Goal: Transaction & Acquisition: Purchase product/service

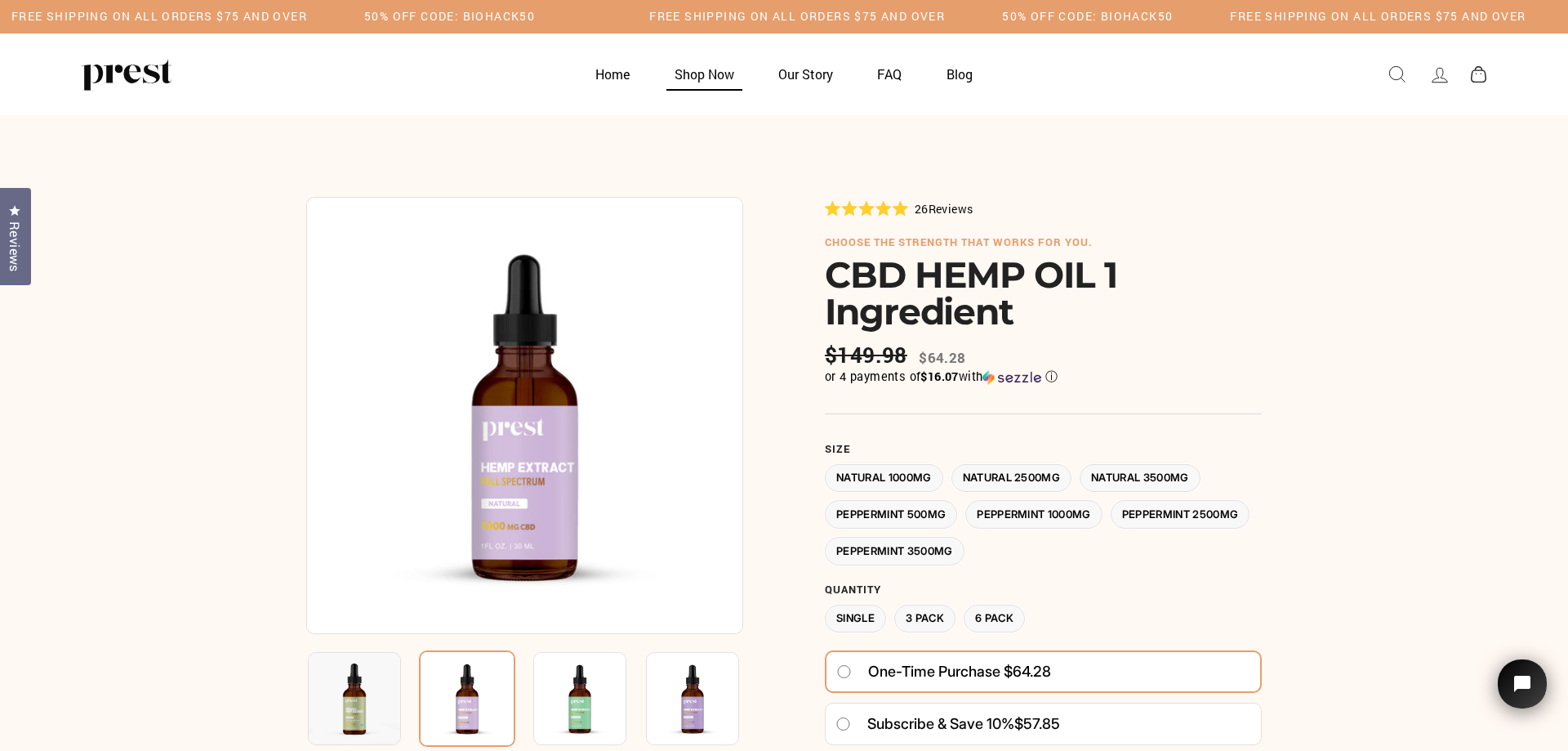
click at [696, 78] on link "Shop Now" at bounding box center [704, 74] width 101 height 32
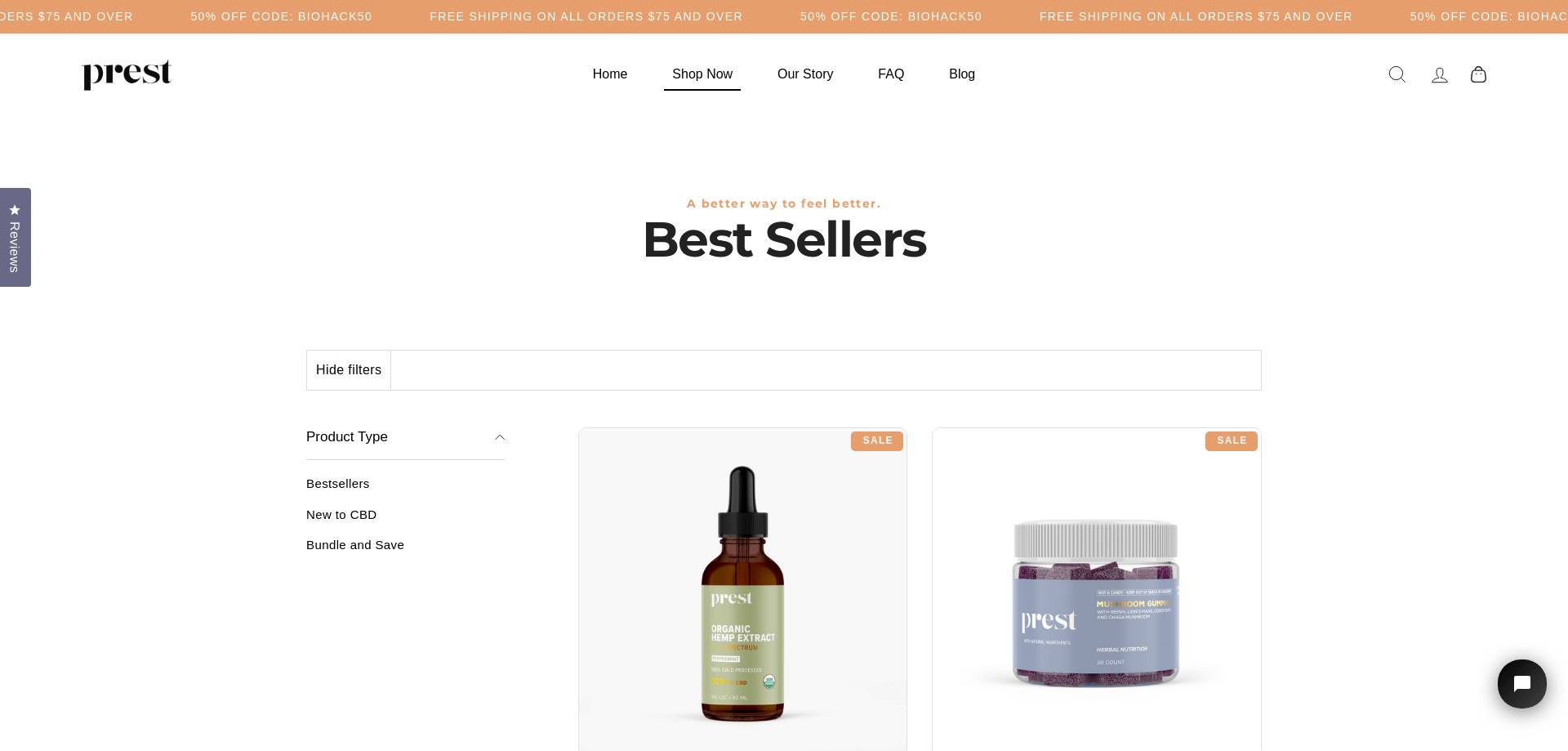
click at [695, 63] on link "Shop Now" at bounding box center [702, 74] width 102 height 32
click at [343, 510] on link "New to CBD" at bounding box center [405, 521] width 199 height 27
click at [348, 480] on link "Bestsellers" at bounding box center [405, 490] width 199 height 27
click at [619, 72] on link "Home" at bounding box center [610, 74] width 76 height 32
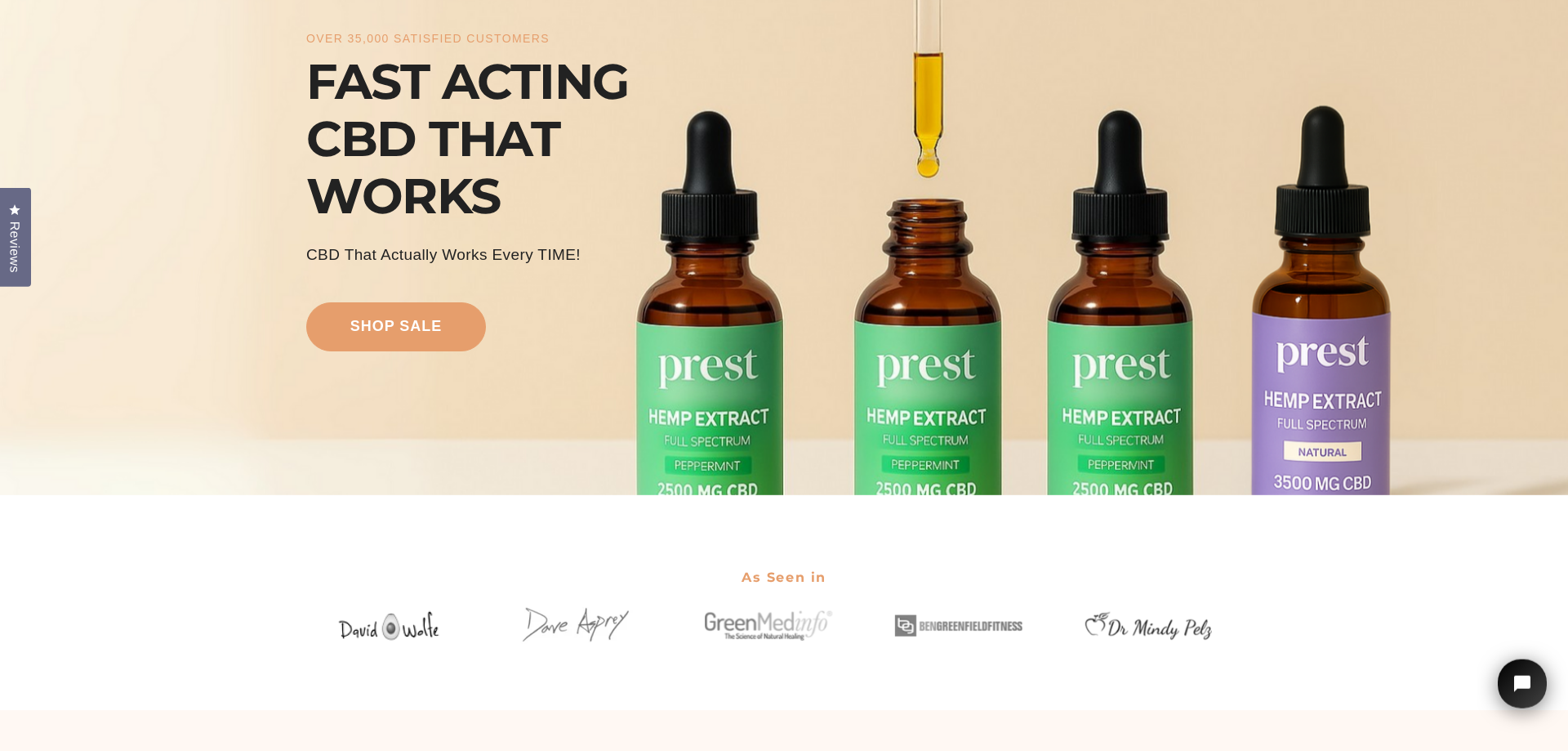
scroll to position [171, 0]
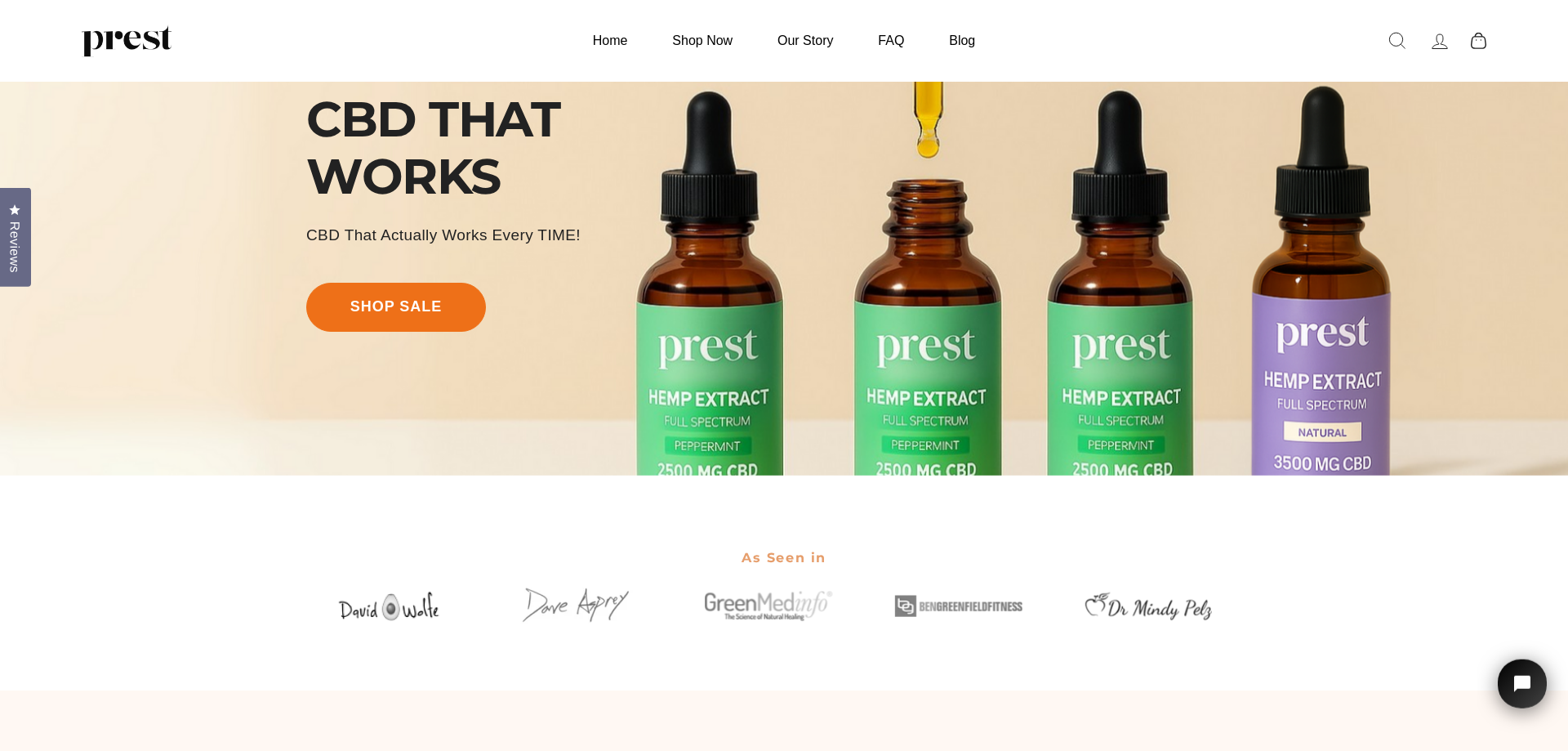
click at [431, 298] on link "shop sale" at bounding box center [395, 307] width 180 height 49
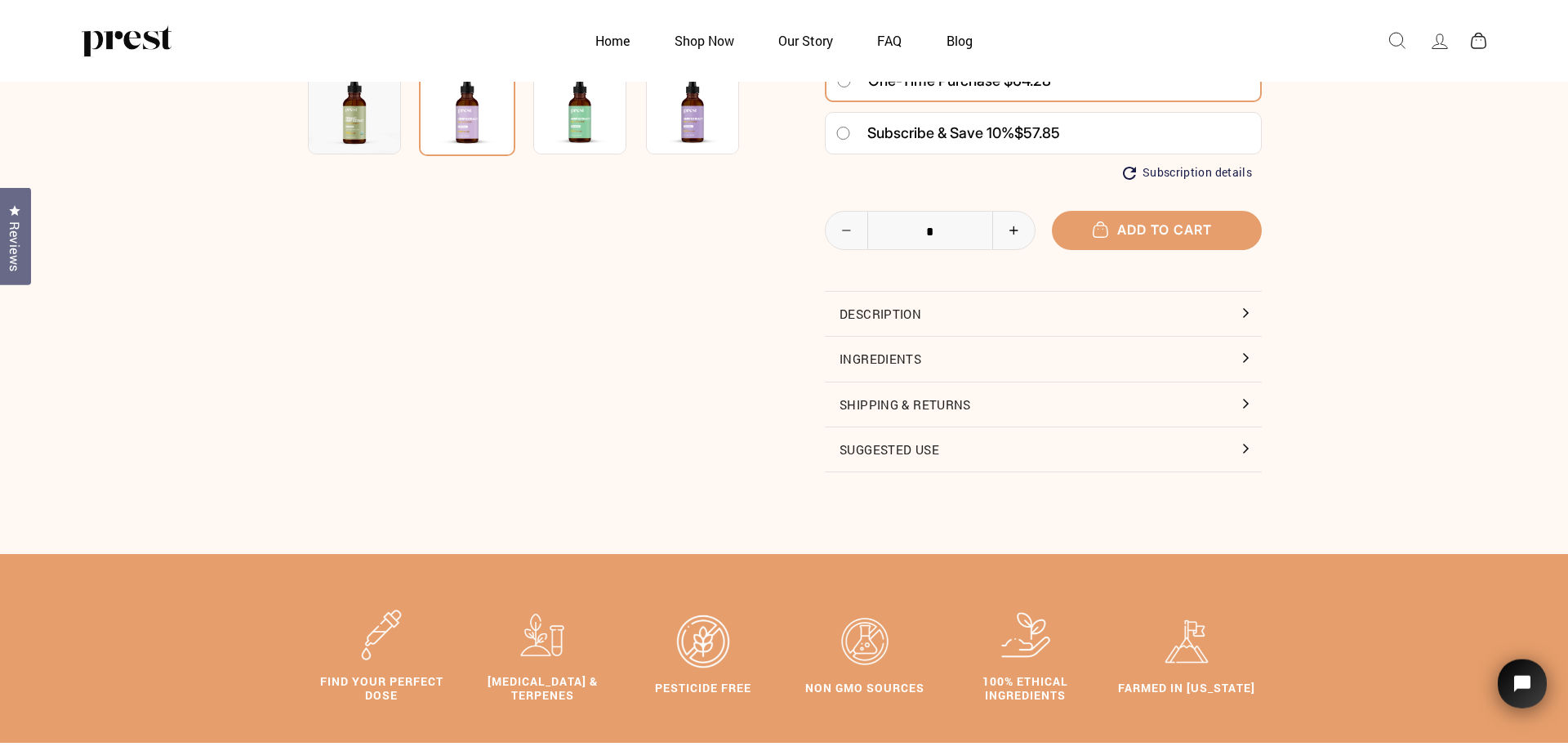
scroll to position [522, 0]
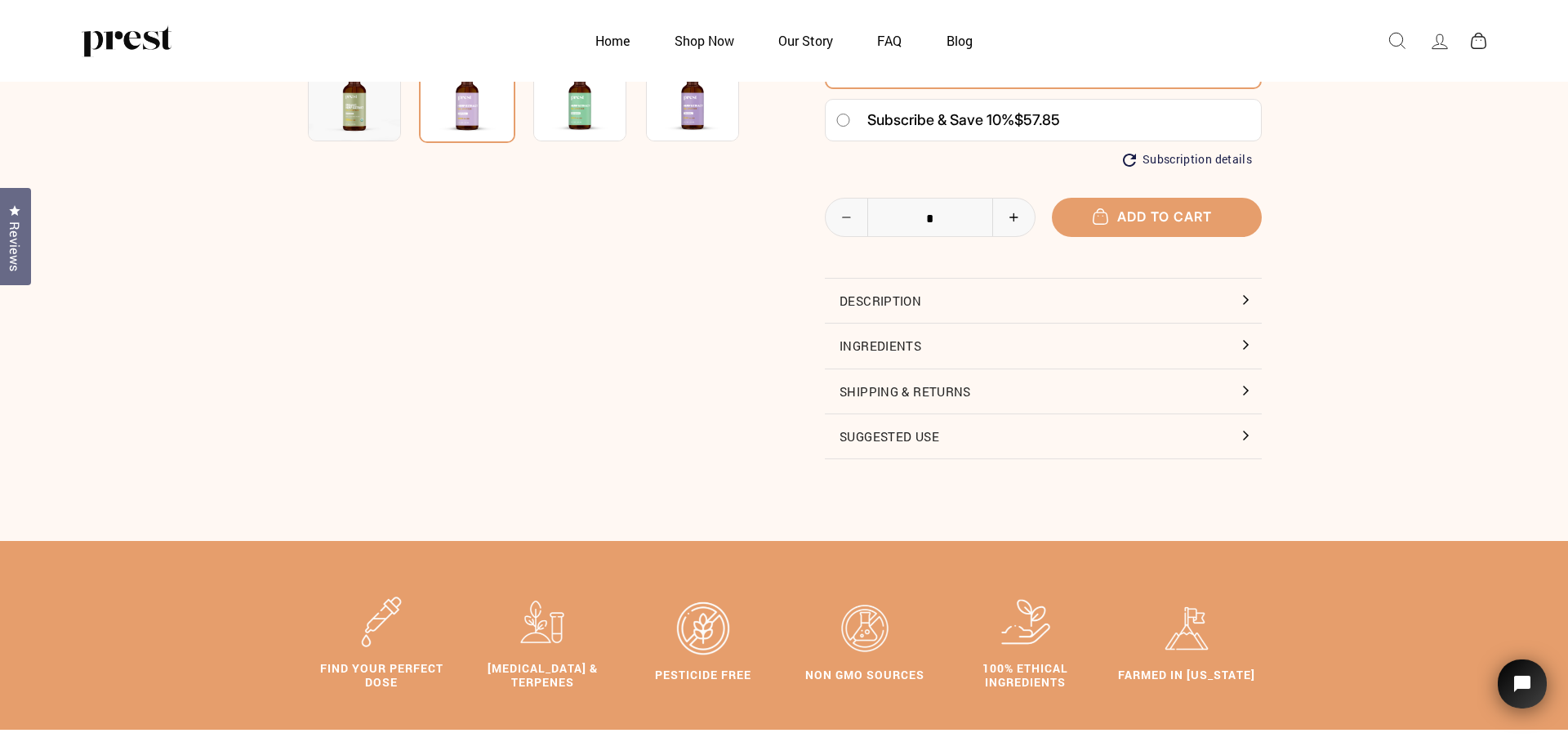
click at [576, 122] on img at bounding box center [580, 95] width 93 height 93
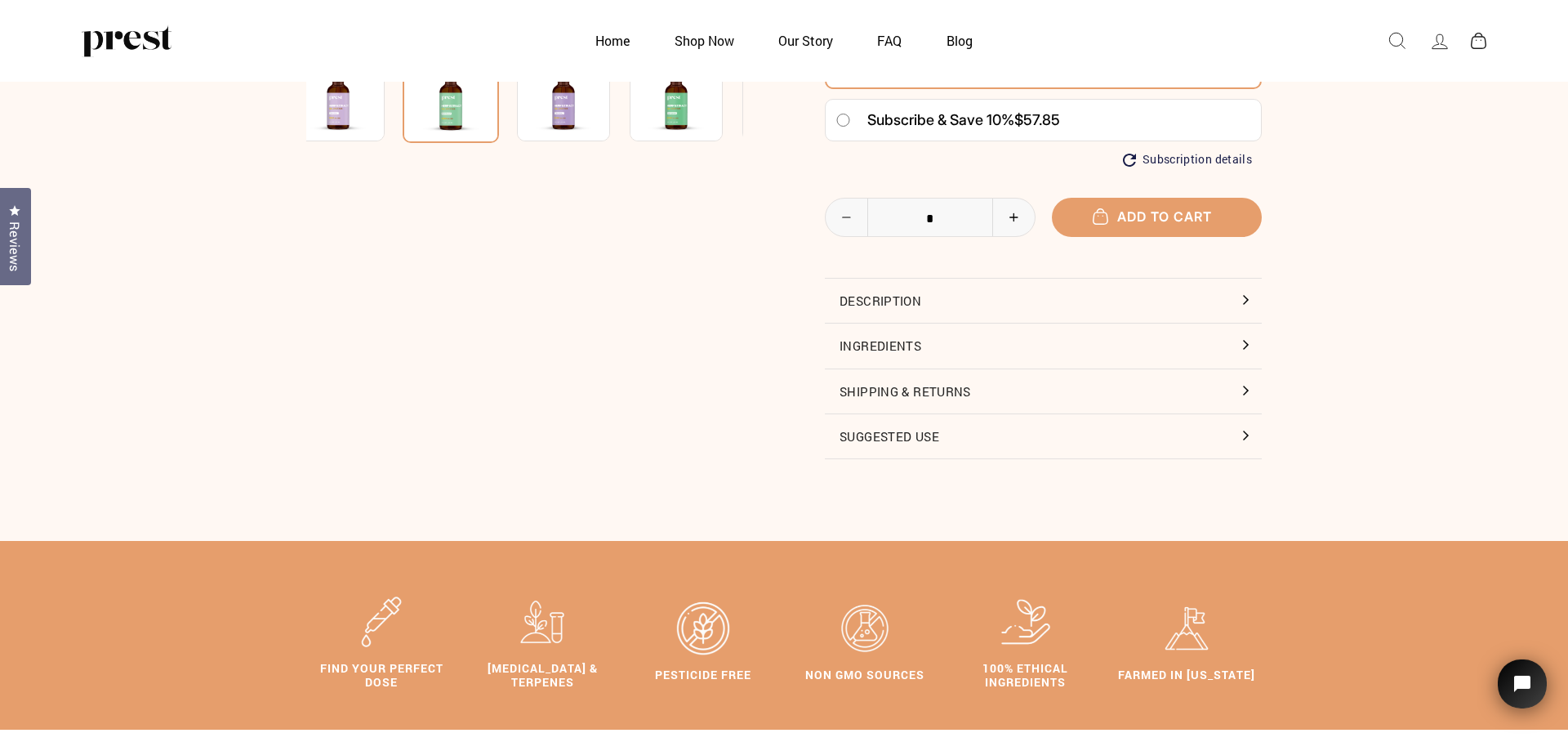
click at [636, 112] on img at bounding box center [677, 95] width 93 height 93
click at [665, 112] on img at bounding box center [677, 95] width 93 height 93
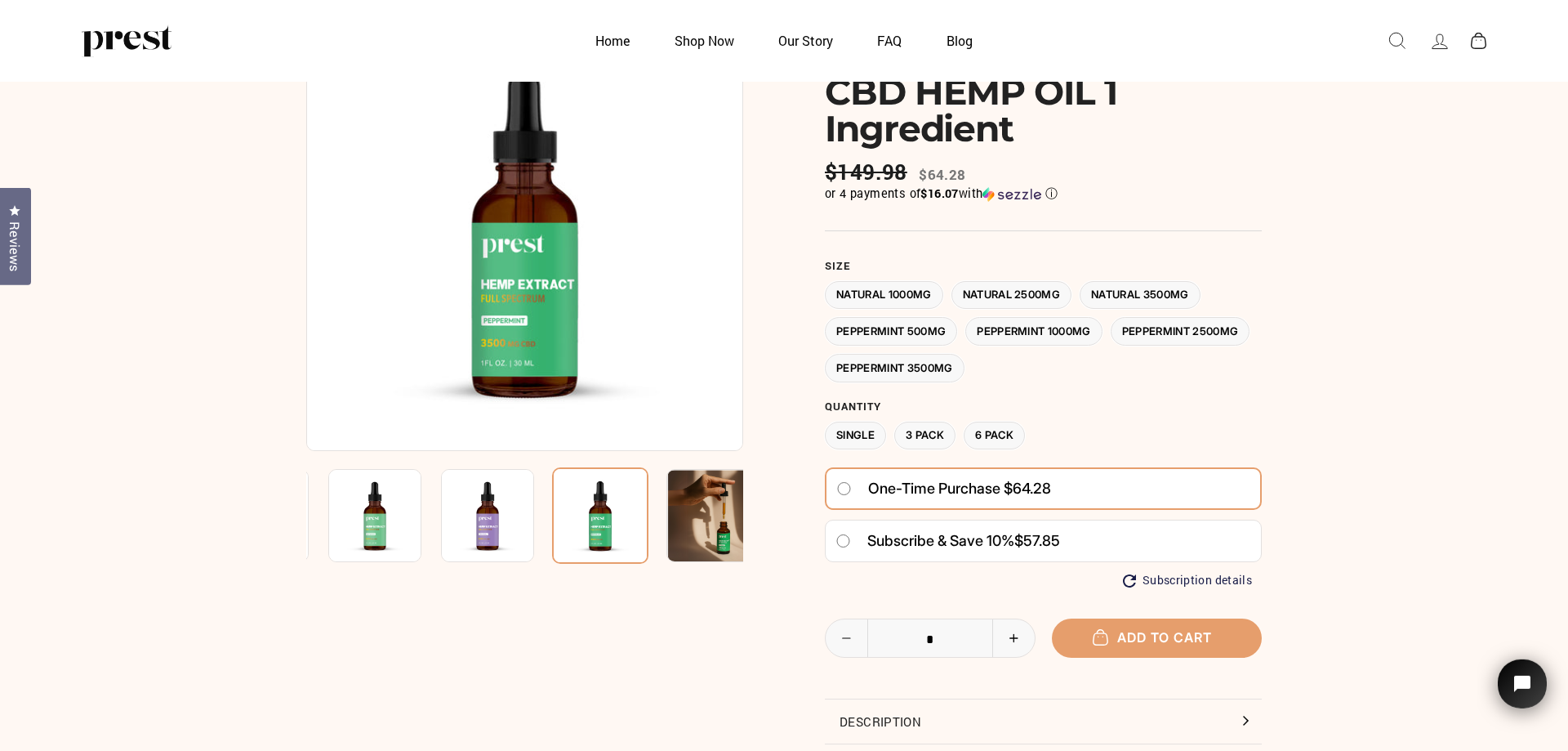
scroll to position [0, 0]
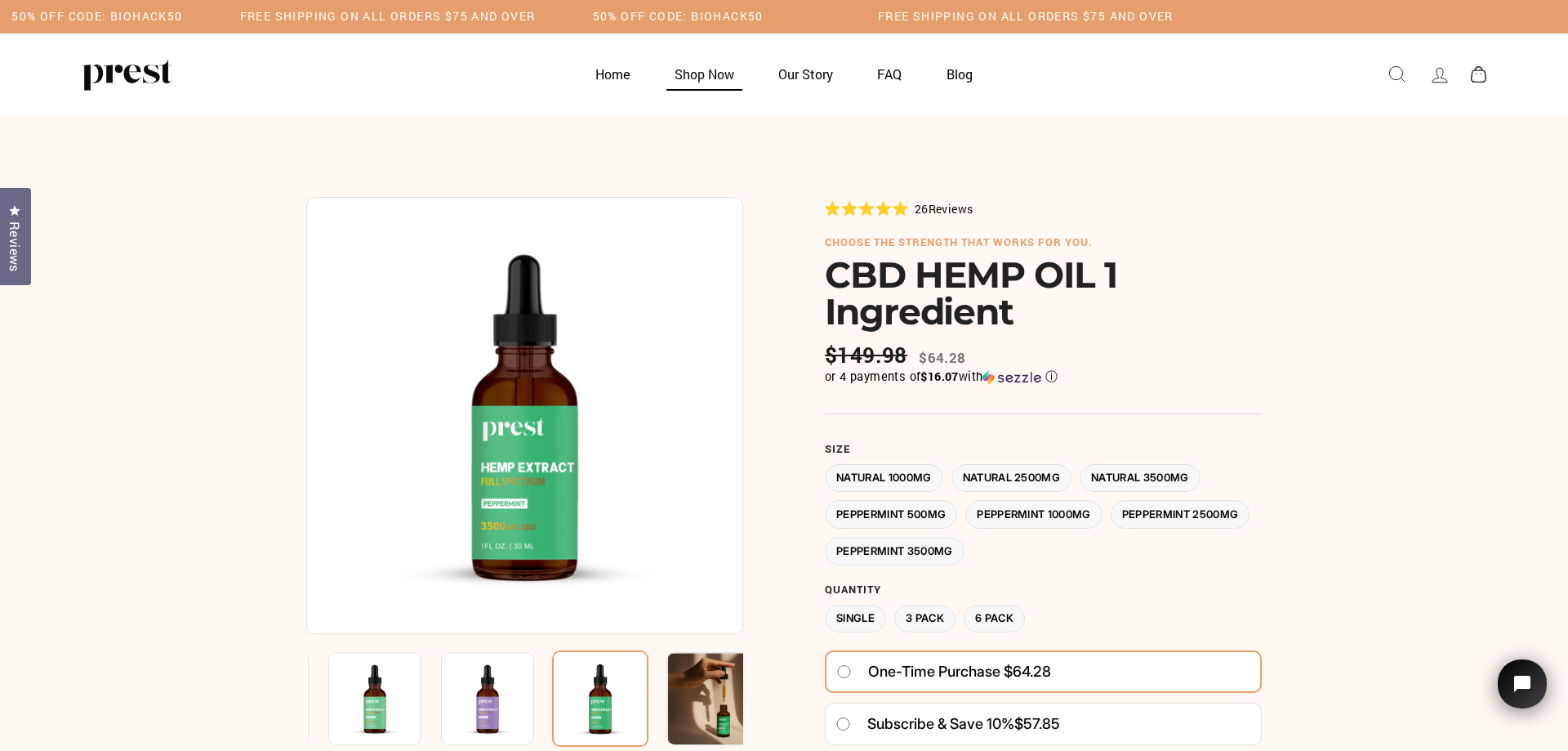
click at [704, 73] on link "Shop Now" at bounding box center [704, 74] width 101 height 32
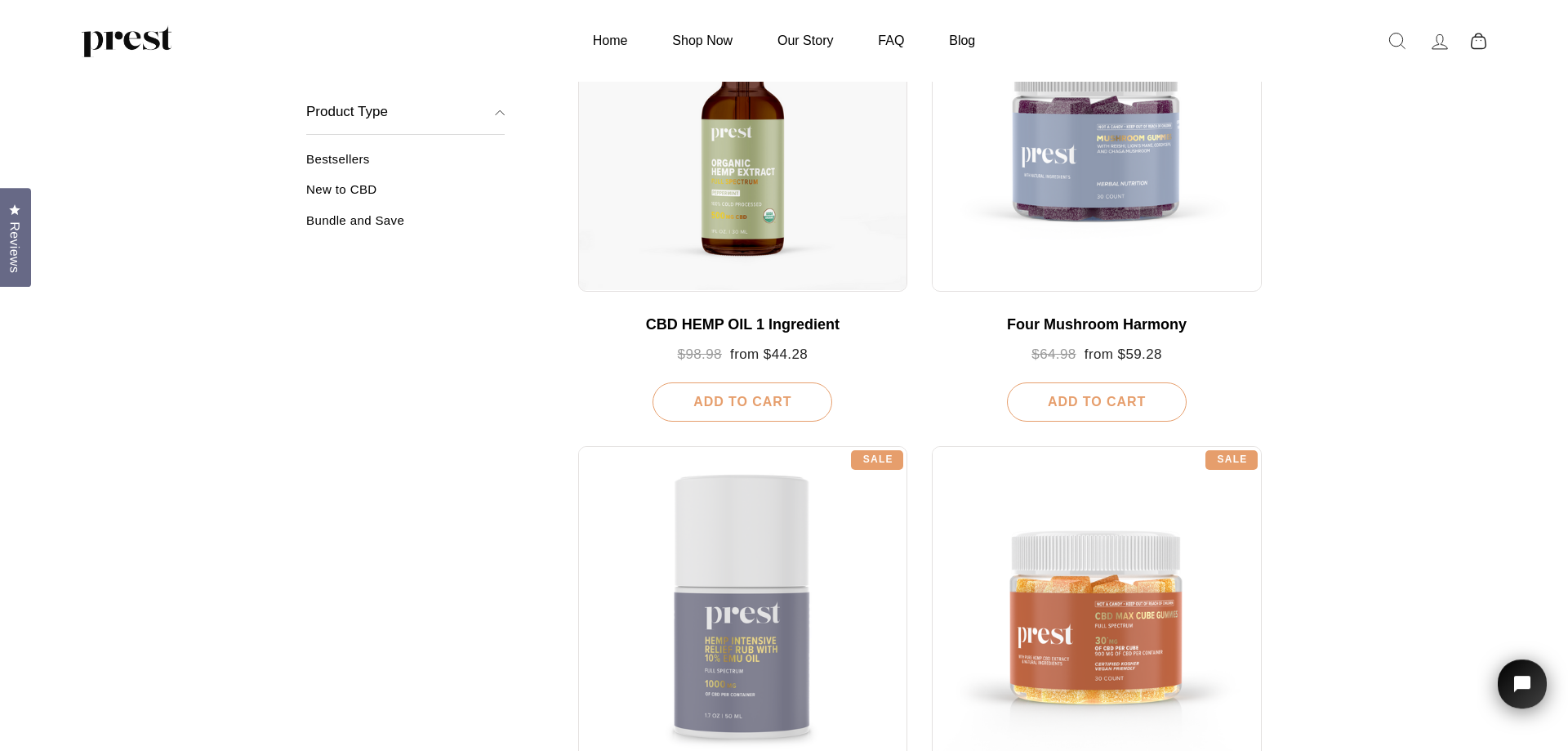
scroll to position [389, 0]
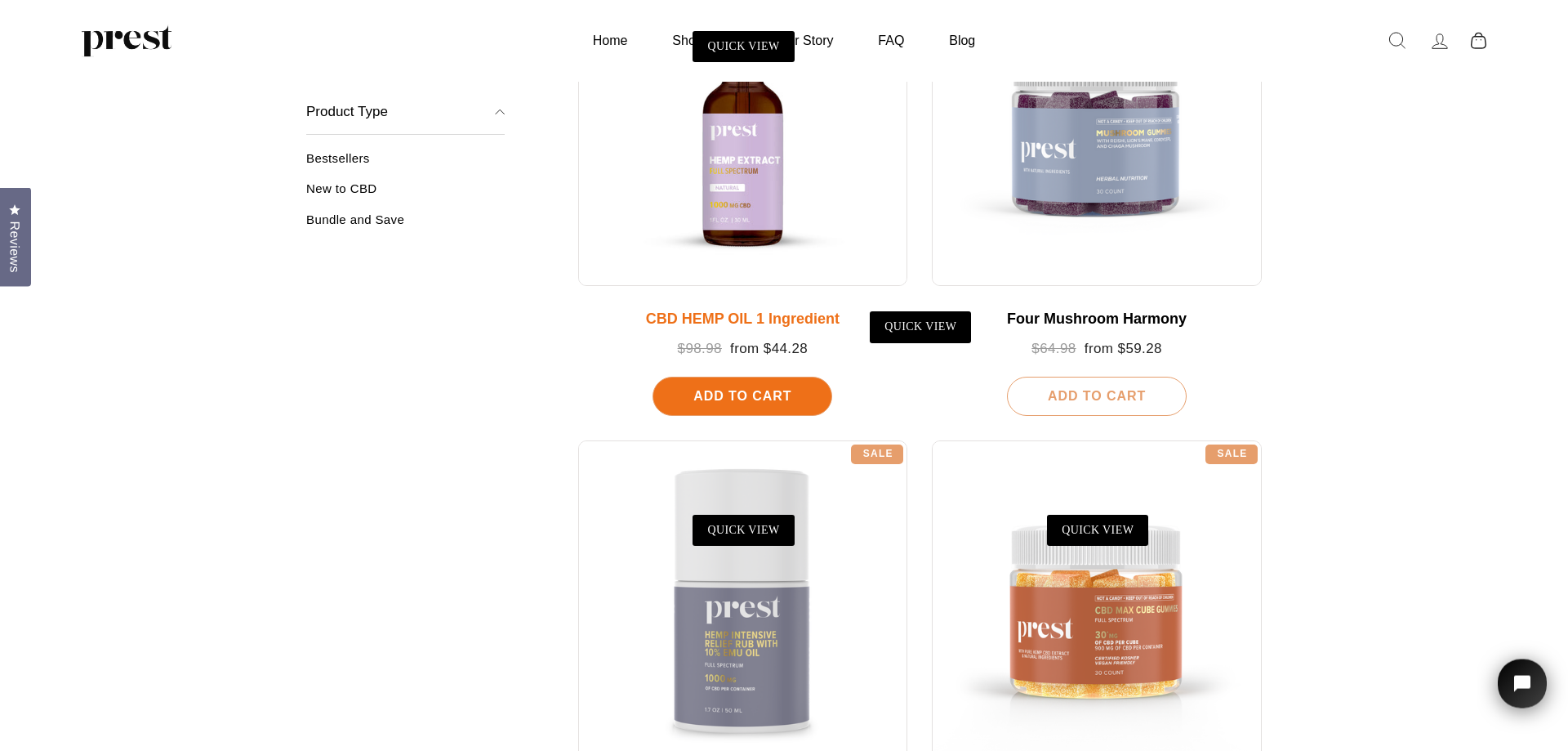
click at [760, 201] on div at bounding box center [742, 121] width 330 height 330
